Goal: Navigation & Orientation: Find specific page/section

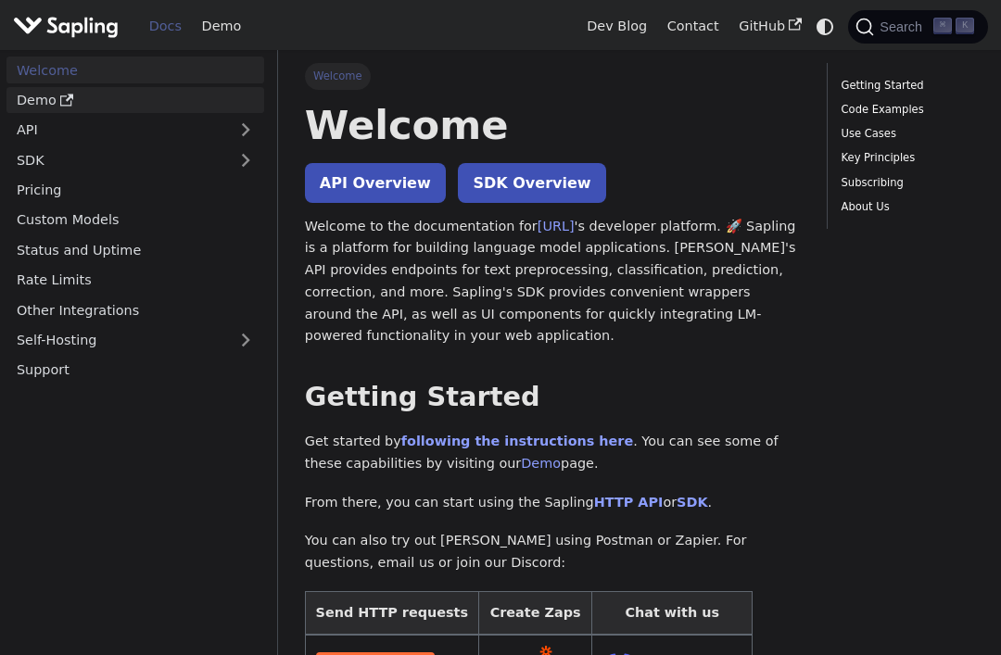
click at [161, 101] on link "Demo" at bounding box center [135, 100] width 258 height 27
